Goal: Transaction & Acquisition: Purchase product/service

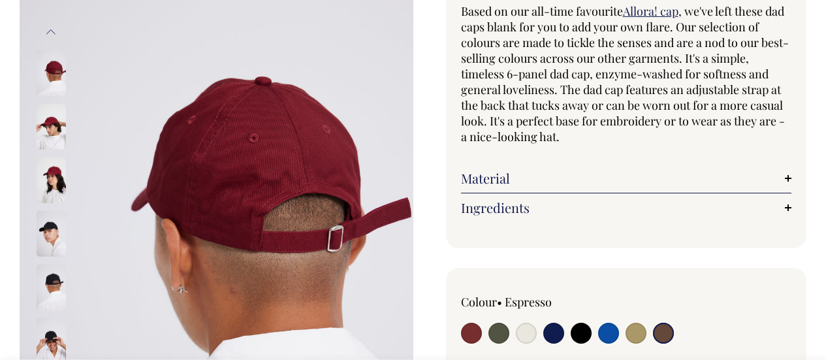
scroll to position [131, 0]
click at [634, 334] on input "radio" at bounding box center [636, 332] width 21 height 21
radio input "true"
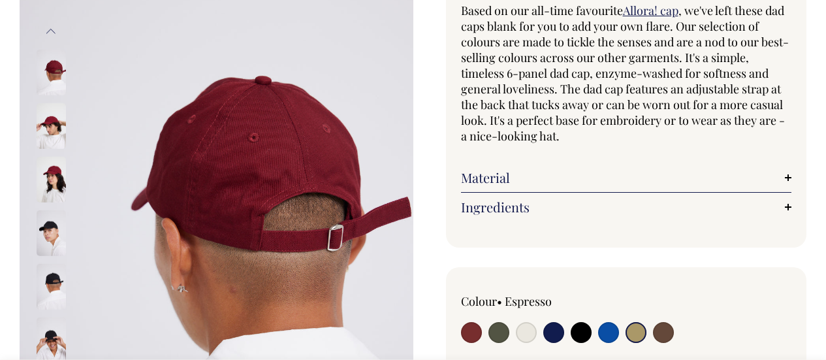
radio input "true"
select select "Washed Khaki"
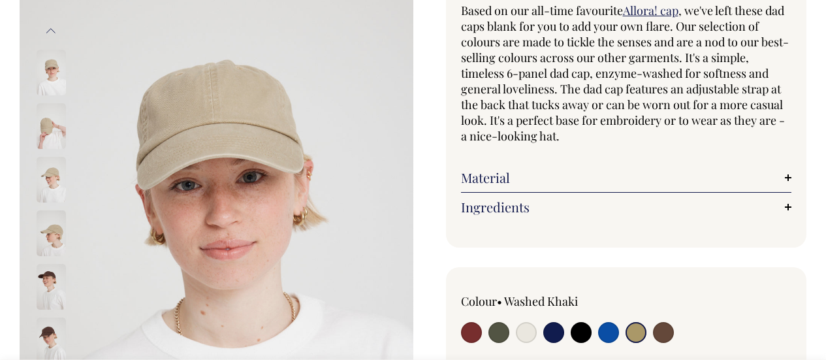
click at [500, 327] on input "radio" at bounding box center [498, 332] width 21 height 21
radio input "true"
select select "Olive"
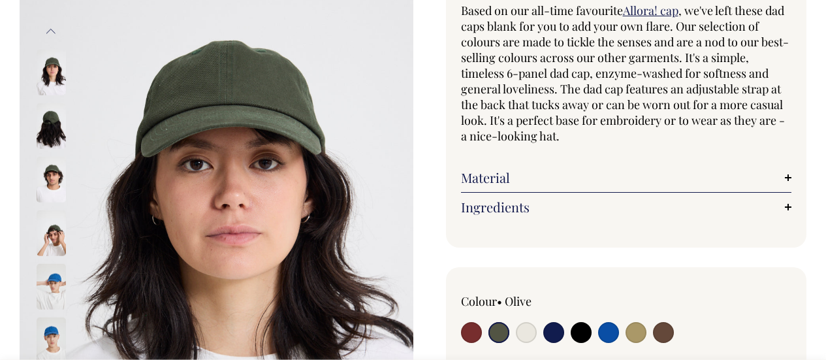
click at [636, 328] on input "radio" at bounding box center [636, 332] width 21 height 21
radio input "true"
select select "Washed Khaki"
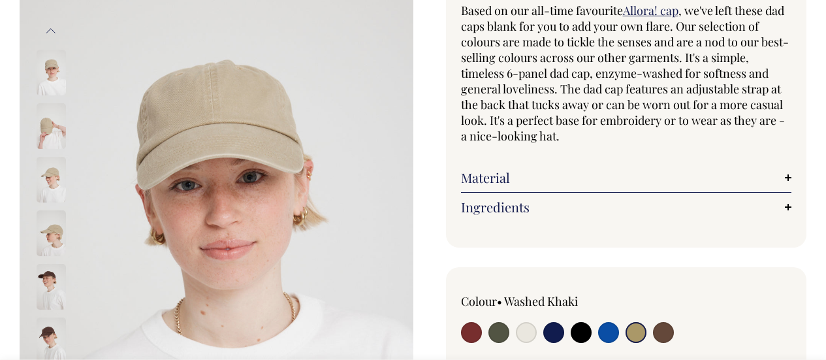
click at [658, 328] on input "radio" at bounding box center [663, 332] width 21 height 21
radio input "true"
select select "Espresso"
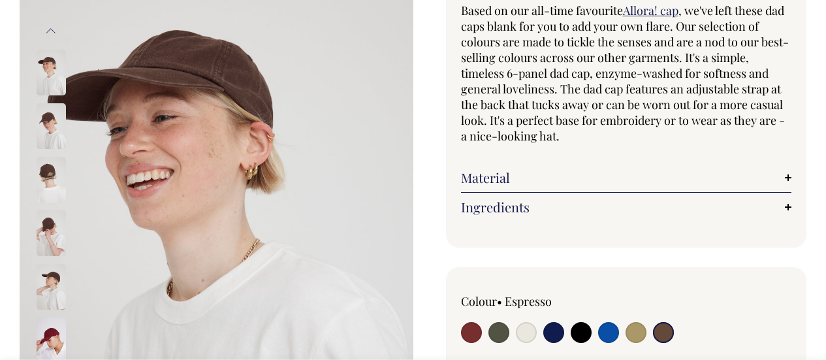
click at [560, 339] on input "radio" at bounding box center [553, 332] width 21 height 21
radio input "true"
select select "Dark Navy"
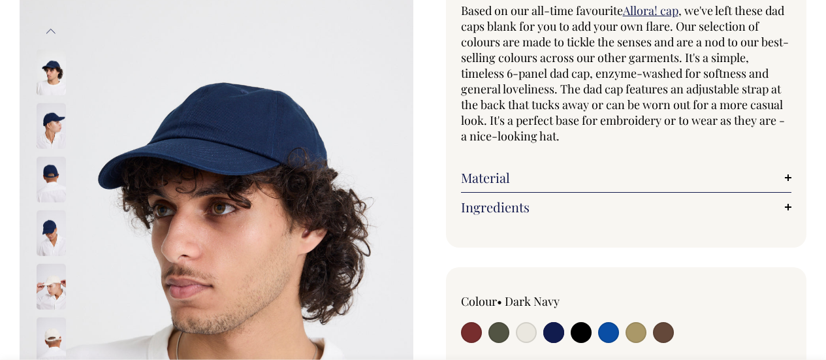
click at [525, 336] on input "radio" at bounding box center [526, 332] width 21 height 21
radio input "true"
select select "Natural"
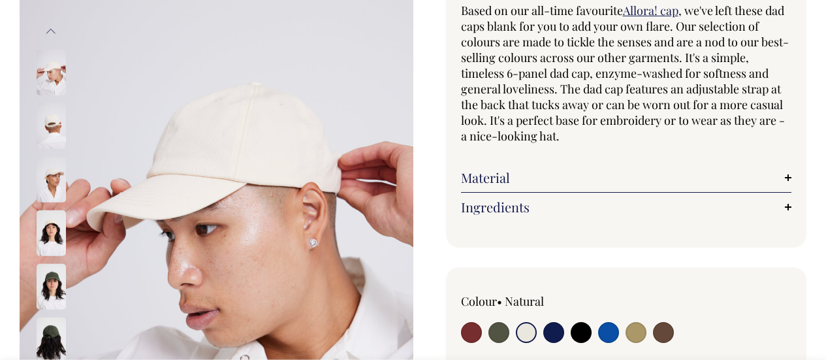
click at [586, 327] on input "radio" at bounding box center [581, 332] width 21 height 21
radio input "true"
select select "Black"
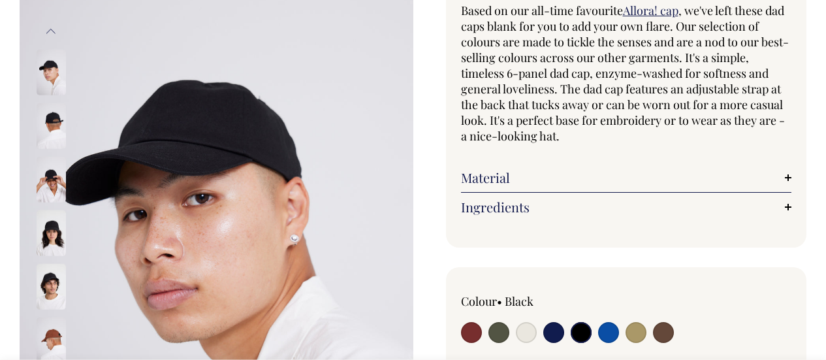
click at [618, 330] on input "radio" at bounding box center [608, 332] width 21 height 21
radio input "true"
select select "Worker Blue"
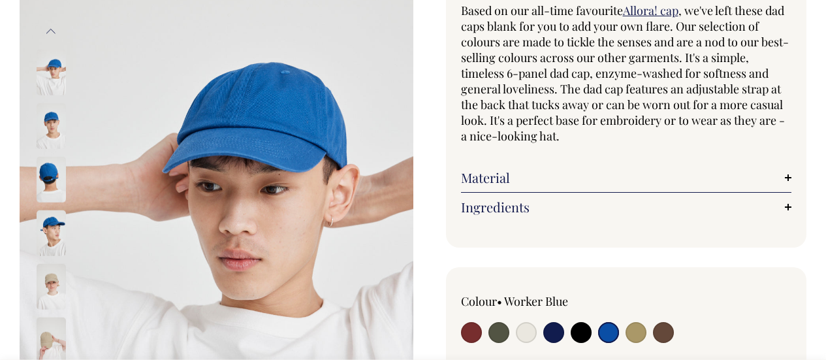
click at [499, 329] on input "radio" at bounding box center [498, 332] width 21 height 21
radio input "true"
select select "Olive"
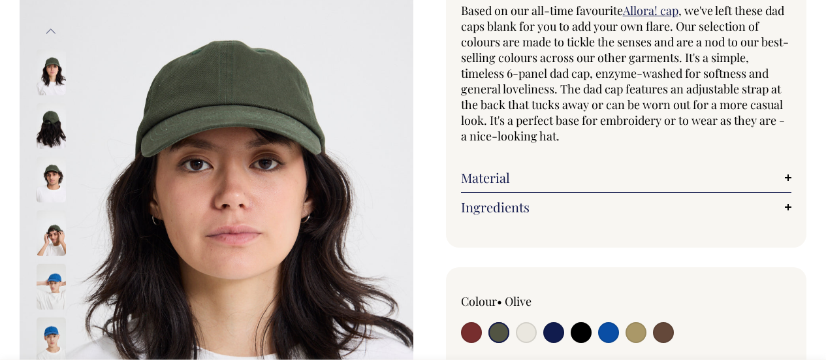
click at [602, 332] on input "radio" at bounding box center [608, 332] width 21 height 21
radio input "true"
select select "Worker Blue"
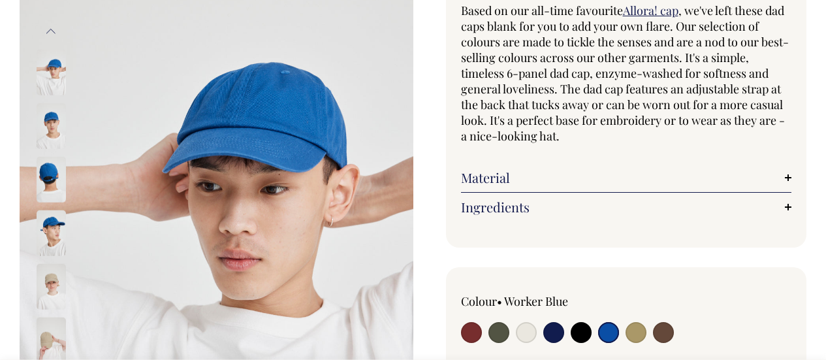
click at [551, 336] on input "radio" at bounding box center [553, 332] width 21 height 21
radio input "true"
select select "Dark Navy"
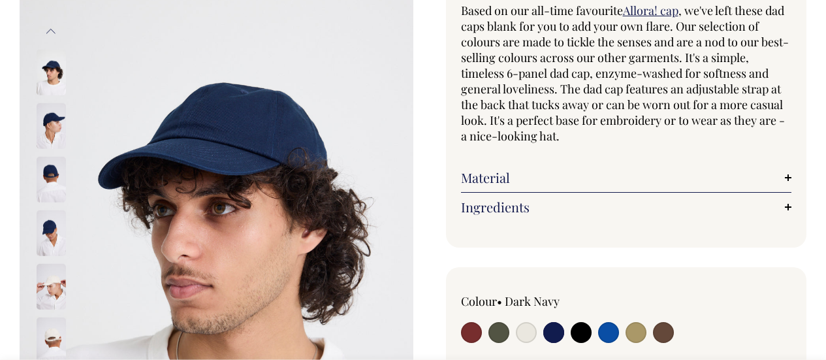
click at [500, 330] on input "radio" at bounding box center [498, 332] width 21 height 21
radio input "true"
select select "Olive"
